Goal: Find specific page/section: Find specific page/section

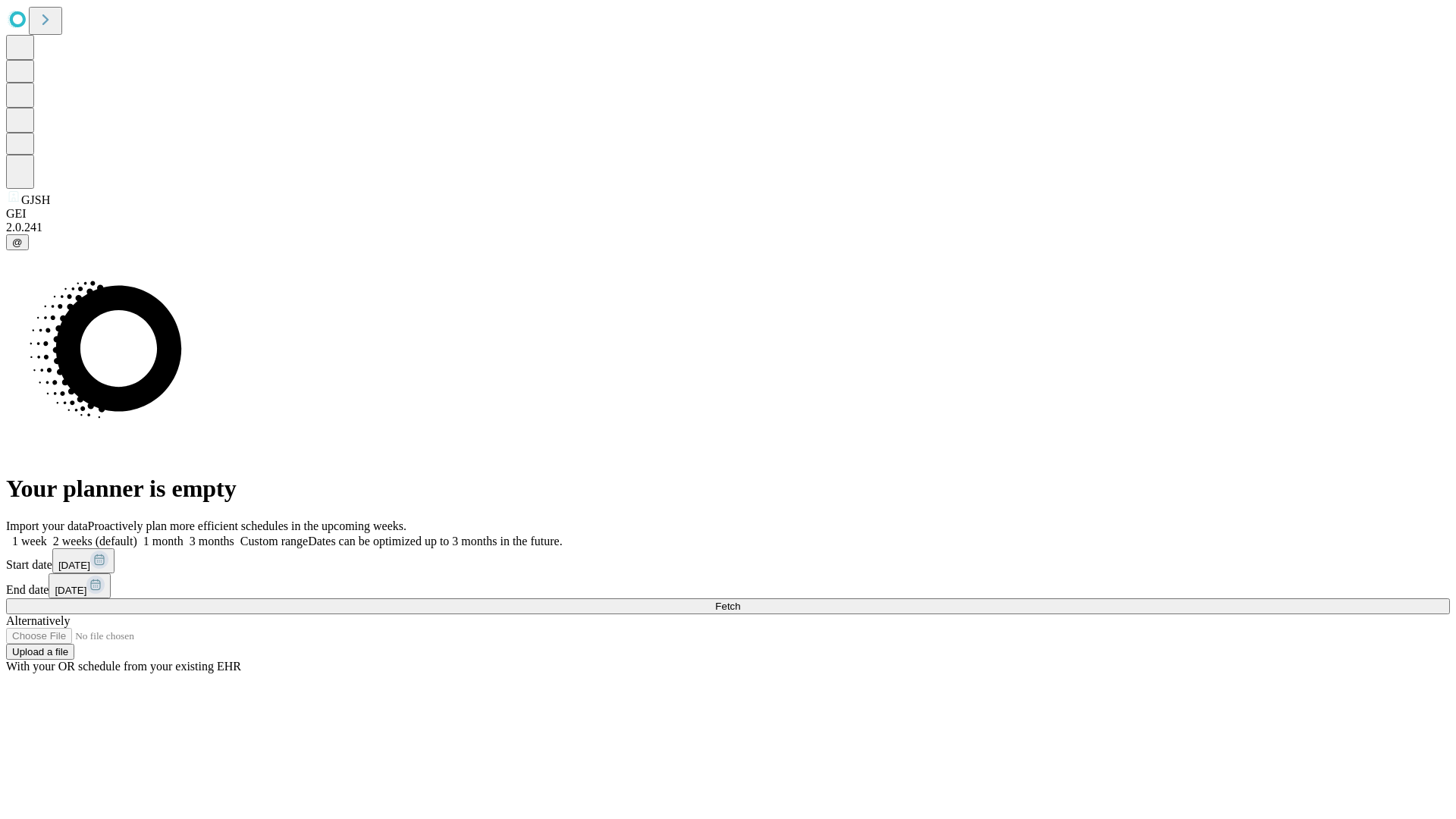
click at [740, 601] on span "Fetch" at bounding box center [728, 606] width 25 height 12
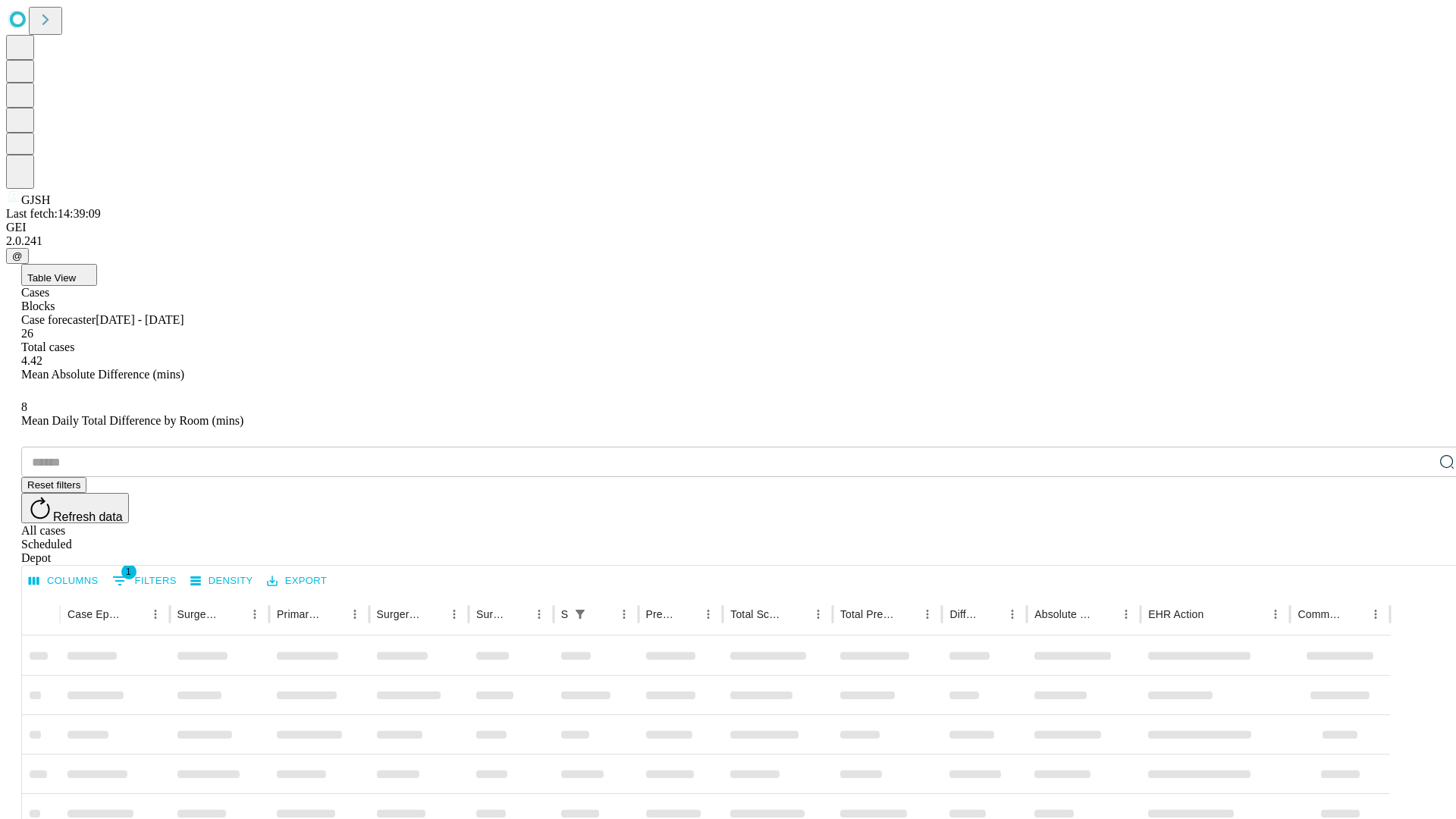
click at [1416, 552] on div "Depot" at bounding box center [742, 559] width 1444 height 14
